Goal: Navigation & Orientation: Find specific page/section

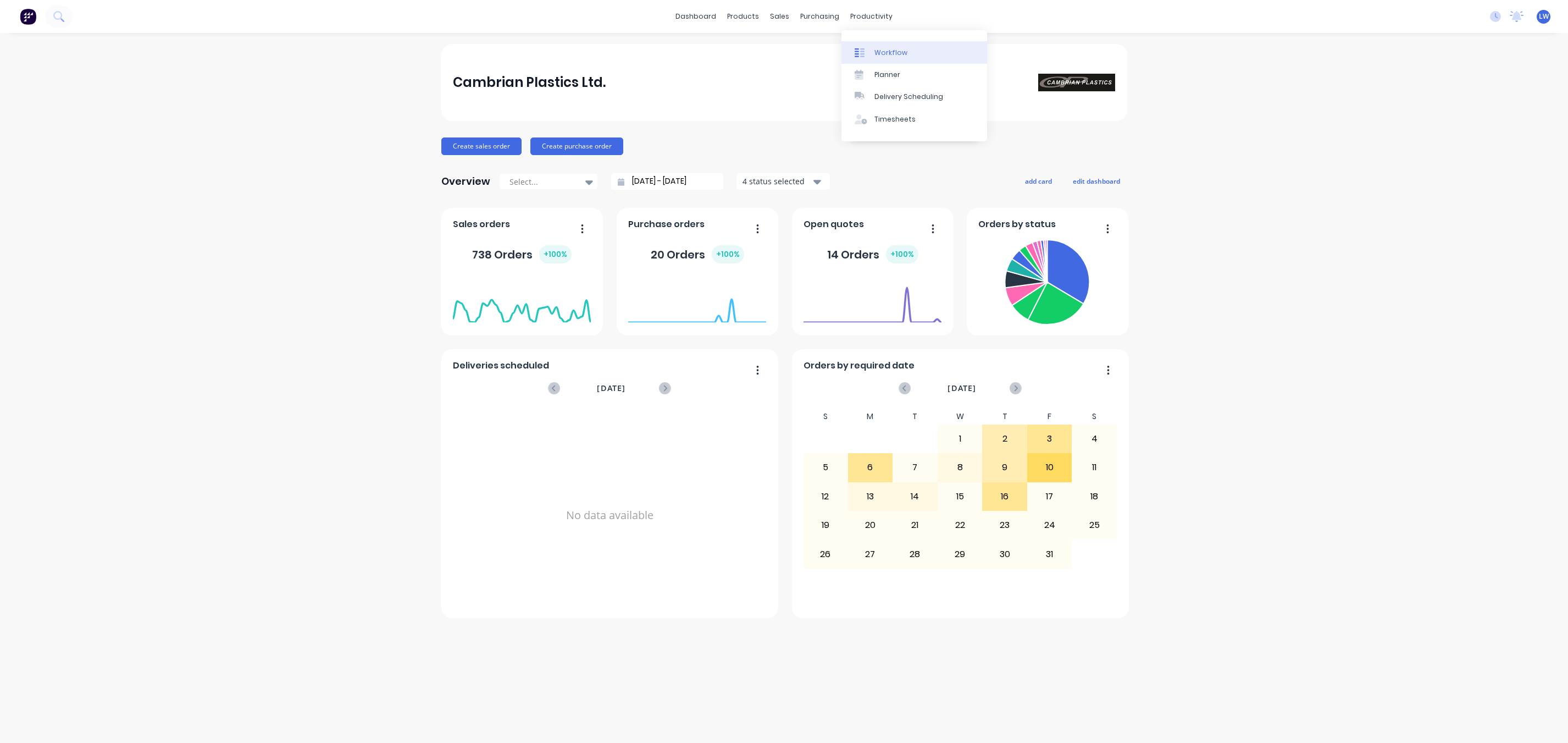
click at [863, 48] on icon at bounding box center [859, 53] width 10 height 10
